Goal: Task Accomplishment & Management: Use online tool/utility

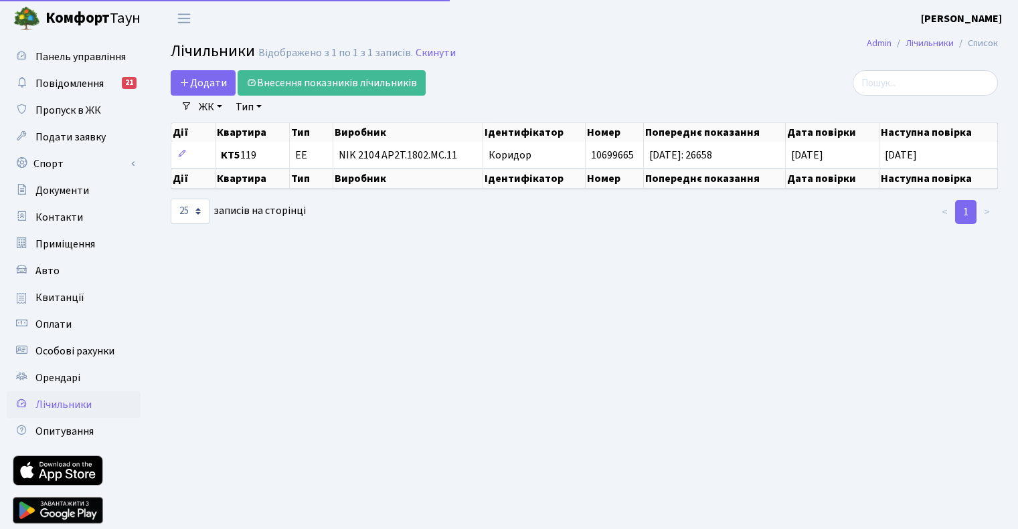
select select "25"
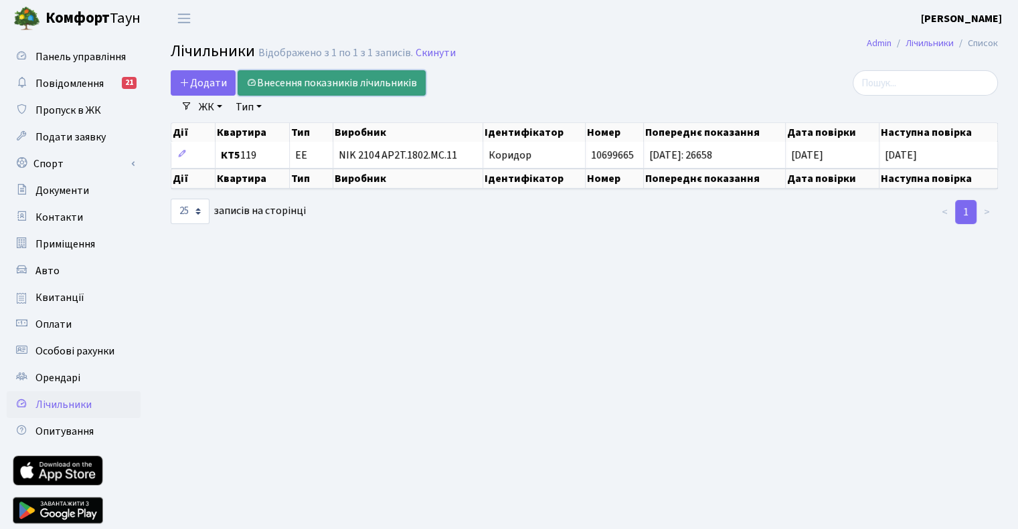
click at [353, 87] on link "Внесення показників лічильників" at bounding box center [332, 82] width 188 height 25
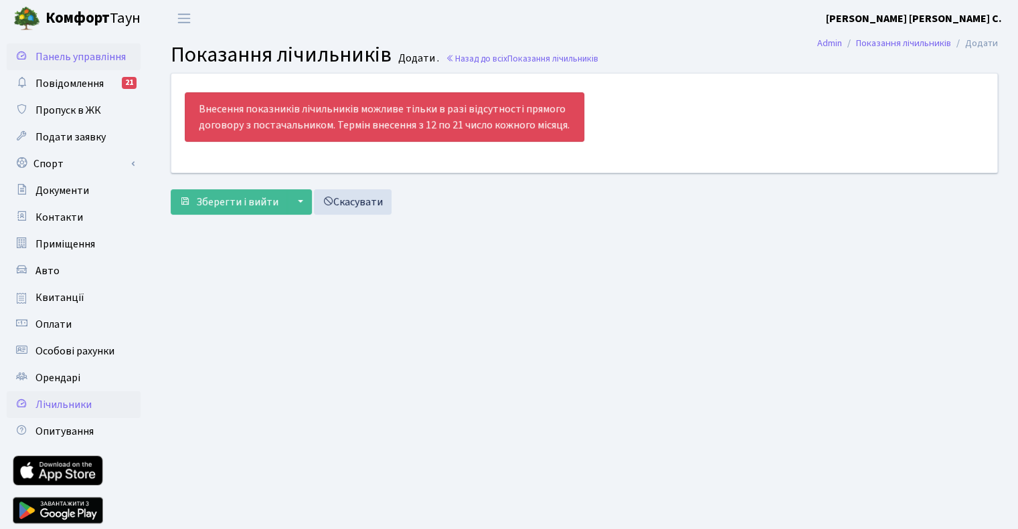
click at [107, 56] on span "Панель управління" at bounding box center [80, 57] width 90 height 15
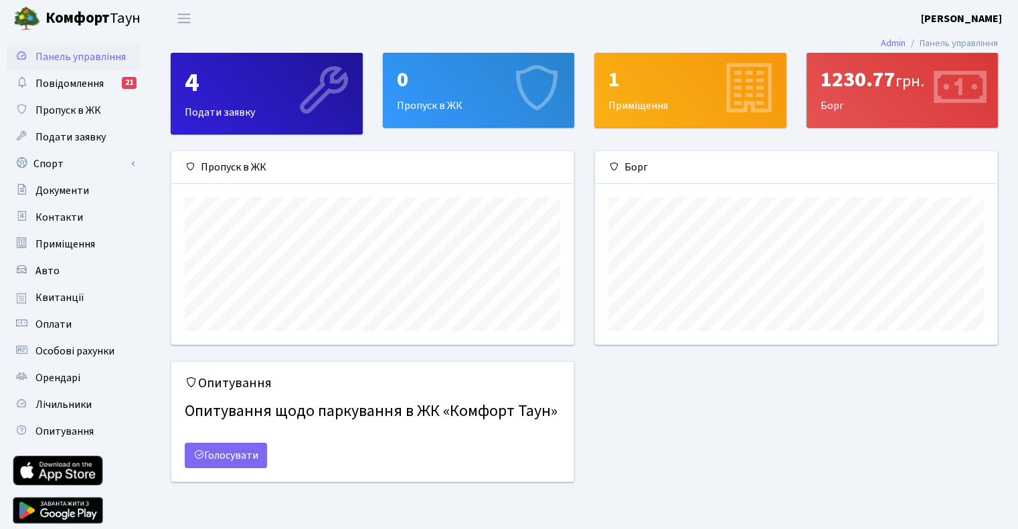
scroll to position [193, 402]
click at [856, 90] on div "1230.77 грн." at bounding box center [903, 79] width 164 height 25
